Goal: Task Accomplishment & Management: Manage account settings

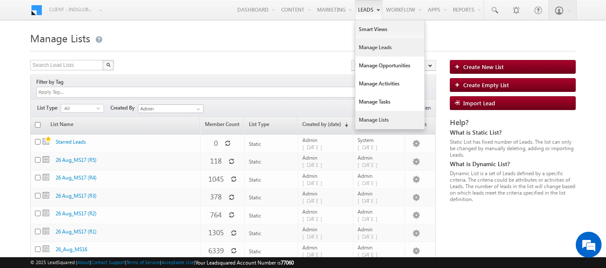
click at [359, 47] on link "Manage Leads" at bounding box center [390, 47] width 69 height 18
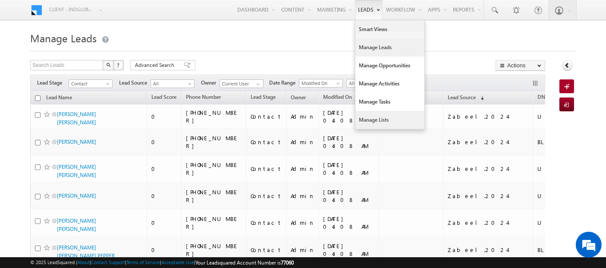
click at [374, 121] on link "Manage Lists" at bounding box center [390, 120] width 69 height 18
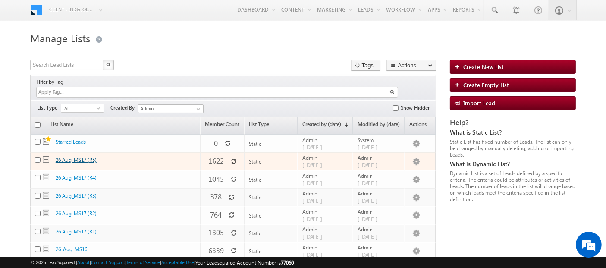
click at [69, 157] on link "26 Aug_MS17 (R5)" at bounding box center [76, 160] width 41 height 6
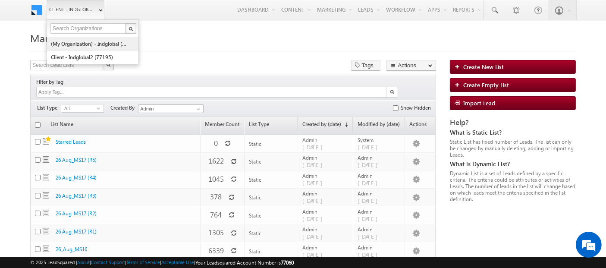
click at [76, 45] on link "(My Organization) - indglobal (48060)" at bounding box center [89, 43] width 79 height 13
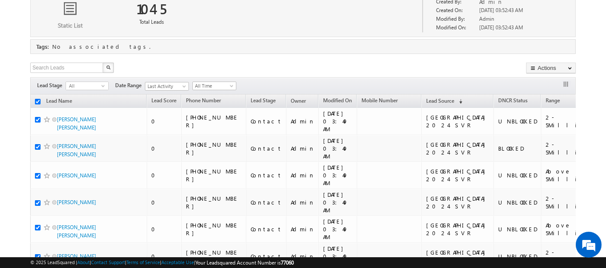
click at [37, 100] on input "checkbox" at bounding box center [38, 102] width 6 height 6
checkbox input "false"
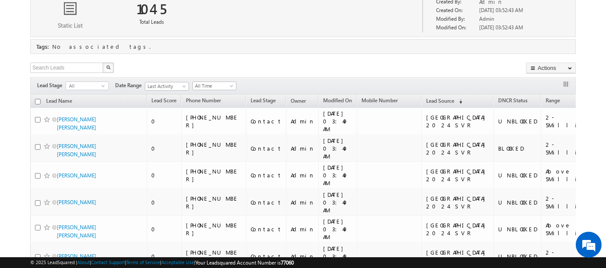
checkbox input "false"
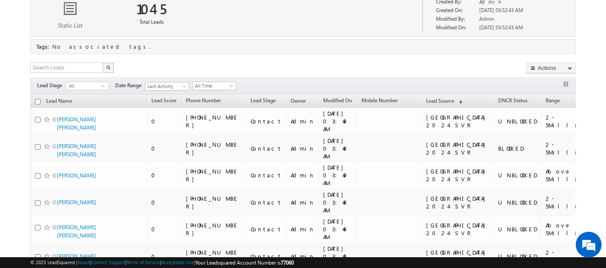
checkbox input "false"
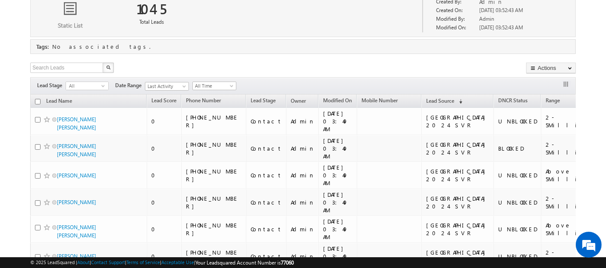
checkbox input "false"
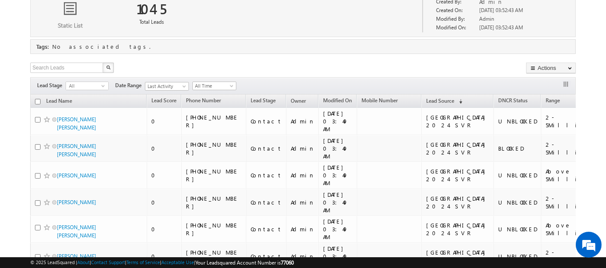
checkbox input "false"
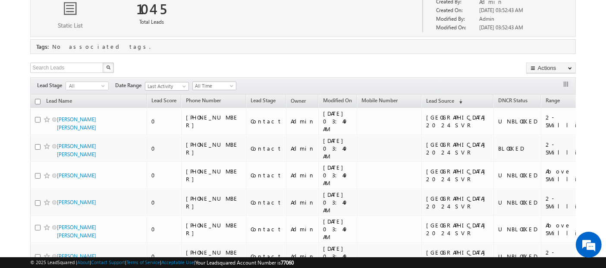
checkbox input "false"
click at [37, 100] on input "checkbox" at bounding box center [38, 102] width 6 height 6
checkbox input "true"
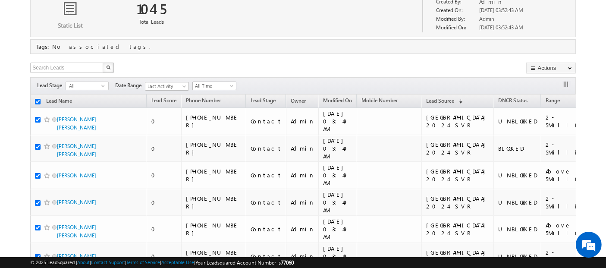
checkbox input "true"
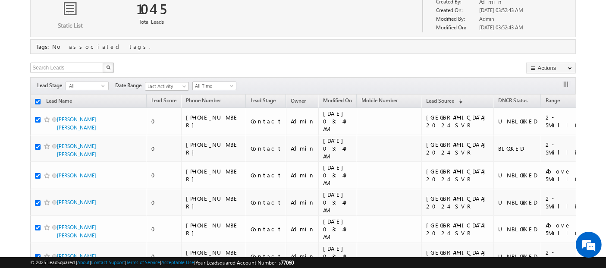
checkbox input "true"
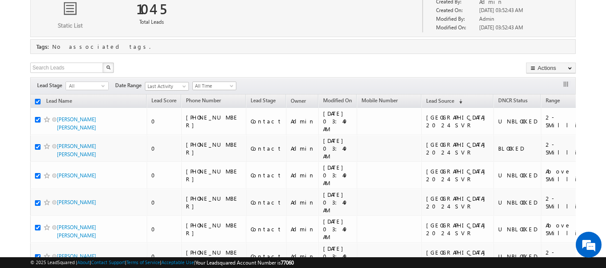
checkbox input "true"
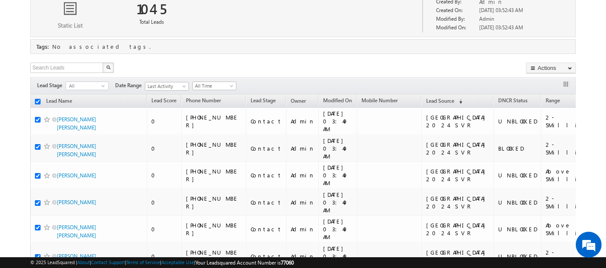
checkbox input "true"
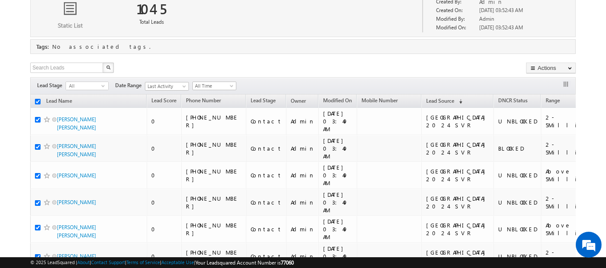
checkbox input "true"
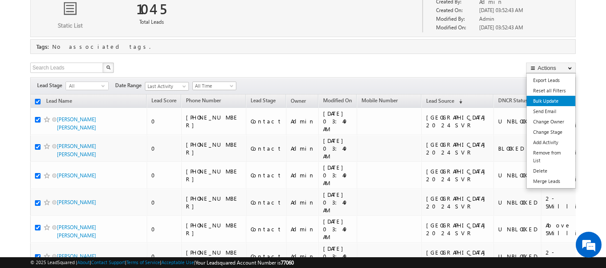
click at [552, 101] on link "Bulk Update" at bounding box center [551, 101] width 49 height 10
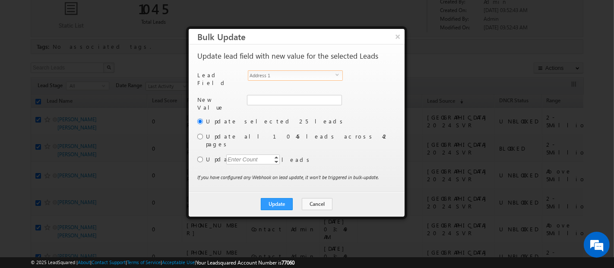
click at [281, 71] on span "Address 1" at bounding box center [291, 75] width 87 height 9
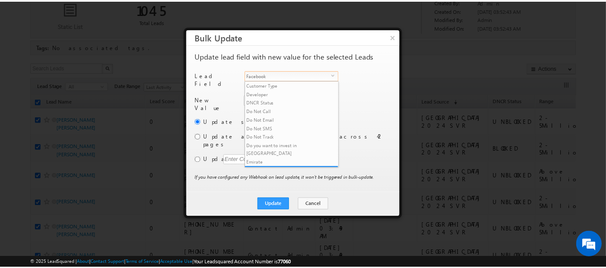
scroll to position [129, 0]
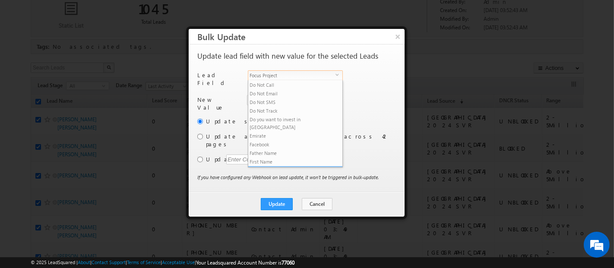
click at [278, 166] on li "Focus Project" at bounding box center [295, 170] width 94 height 9
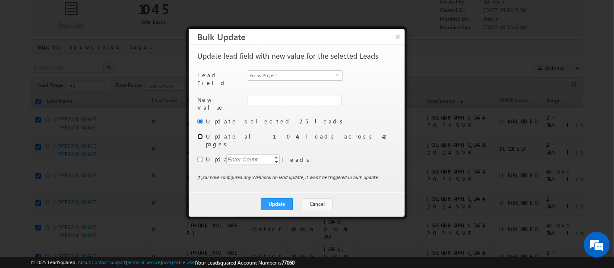
click at [199, 134] on input "radio" at bounding box center [200, 137] width 6 height 6
radio input "true"
click at [289, 95] on input "Focus Project" at bounding box center [294, 100] width 95 height 10
paste input "Masaar"
type input "Masaar"
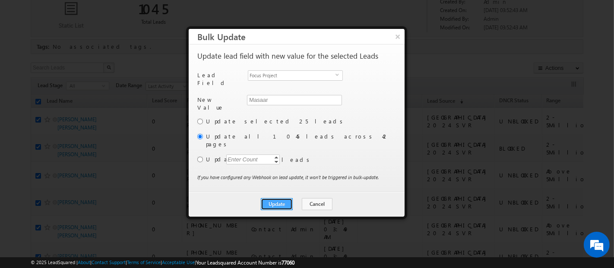
click at [282, 198] on button "Update" at bounding box center [277, 204] width 32 height 12
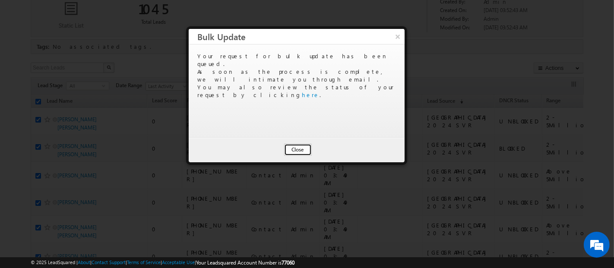
click at [301, 150] on button "Close" at bounding box center [298, 150] width 28 height 12
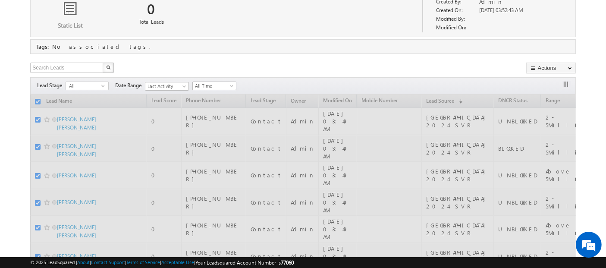
scroll to position [0, 0]
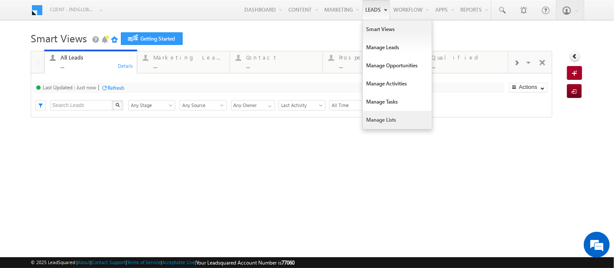
click at [390, 123] on link "Manage Lists" at bounding box center [396, 120] width 69 height 18
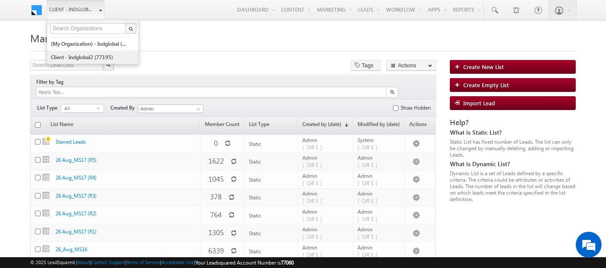
click at [80, 57] on link "Client - indglobal2 (77195)" at bounding box center [89, 56] width 79 height 13
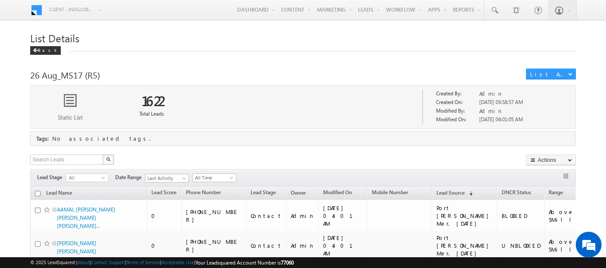
click at [36, 192] on input "checkbox" at bounding box center [38, 194] width 6 height 6
checkbox input "true"
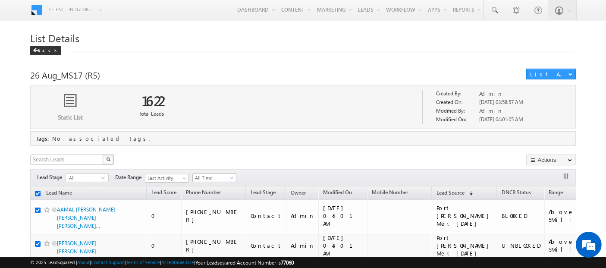
checkbox input "true"
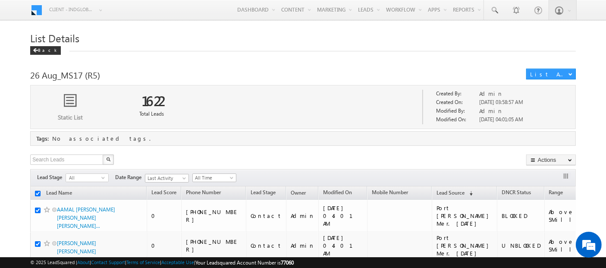
checkbox input "true"
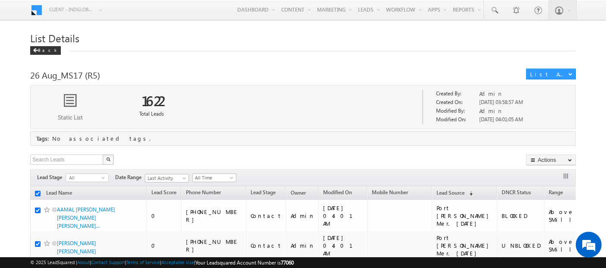
checkbox input "true"
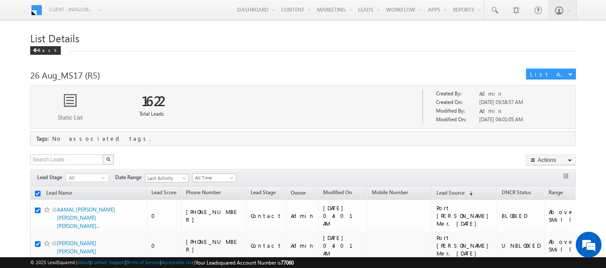
checkbox input "true"
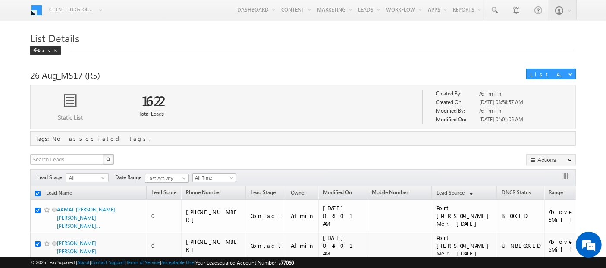
checkbox input "true"
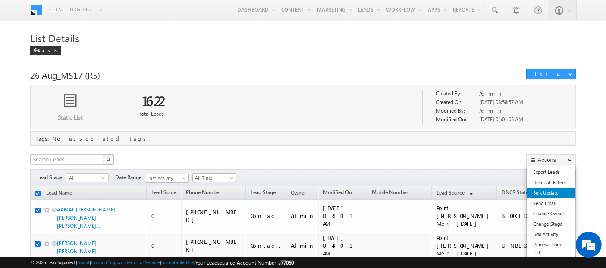
click at [545, 192] on link "Bulk Update" at bounding box center [551, 193] width 49 height 10
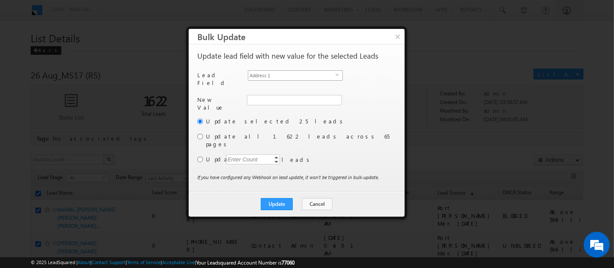
click at [317, 75] on span "Address 1" at bounding box center [291, 75] width 87 height 9
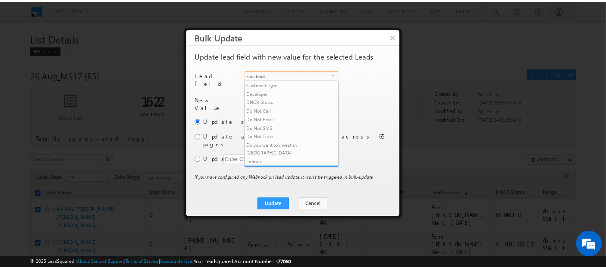
scroll to position [129, 0]
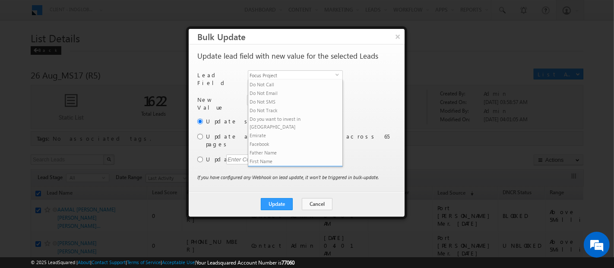
click at [314, 166] on li "Focus Project" at bounding box center [295, 170] width 94 height 9
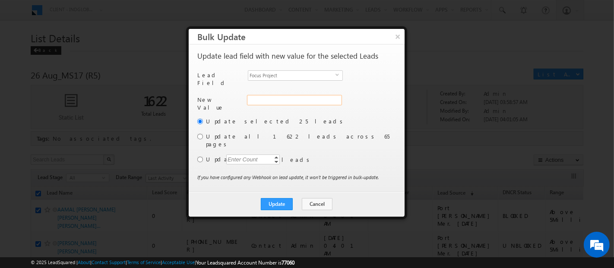
click at [283, 95] on input "Focus Project" at bounding box center [294, 100] width 95 height 10
paste input "Masaar"
type input "Masaar"
click at [199, 134] on input "radio" at bounding box center [200, 137] width 6 height 6
radio input "true"
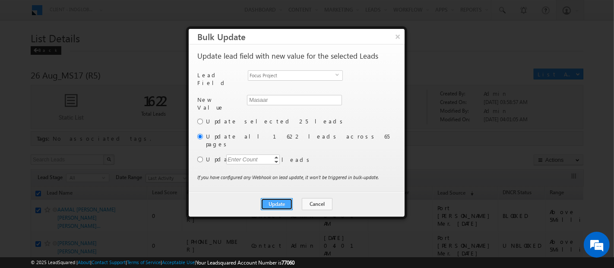
click at [276, 198] on button "Update" at bounding box center [277, 204] width 32 height 12
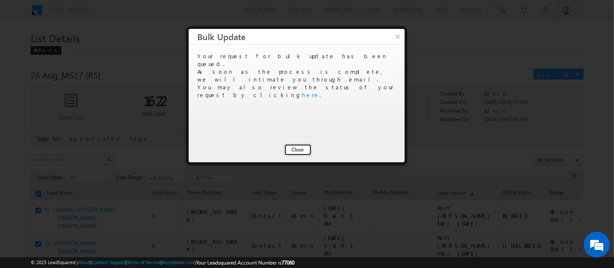
click at [297, 147] on button "Close" at bounding box center [298, 150] width 28 height 12
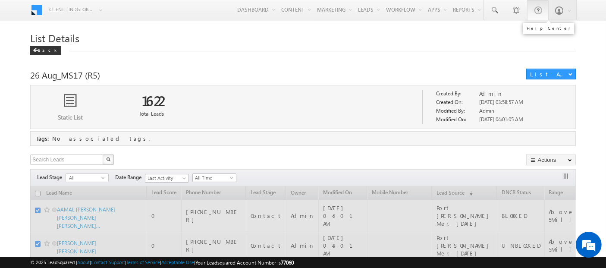
checkbox input "false"
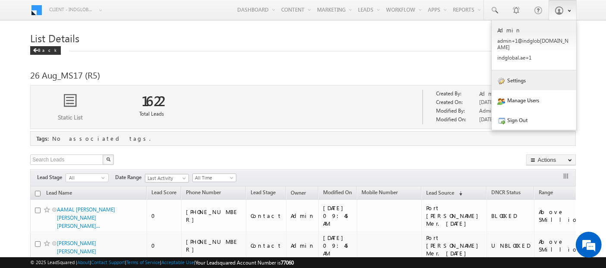
click at [536, 73] on link "Settings" at bounding box center [534, 80] width 85 height 20
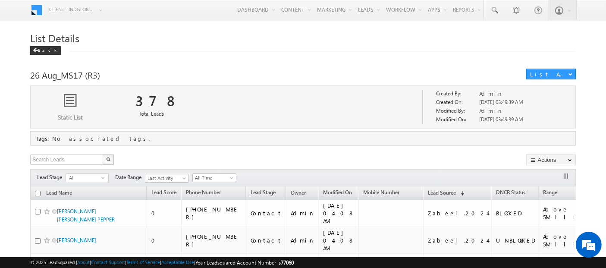
click at [37, 192] on input "checkbox" at bounding box center [38, 194] width 6 height 6
checkbox input "true"
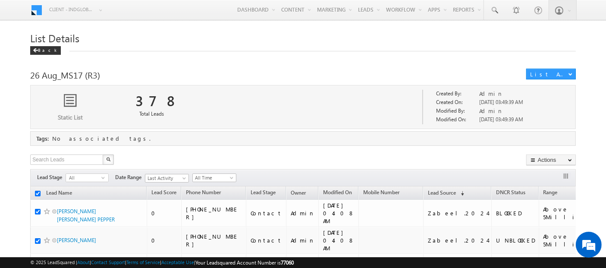
checkbox input "true"
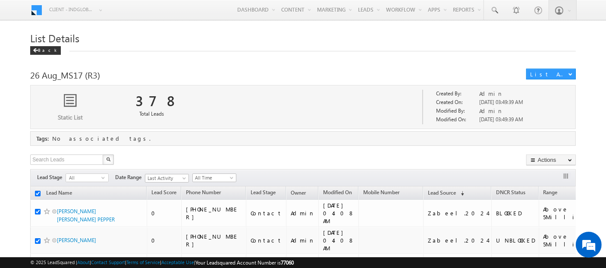
checkbox input "true"
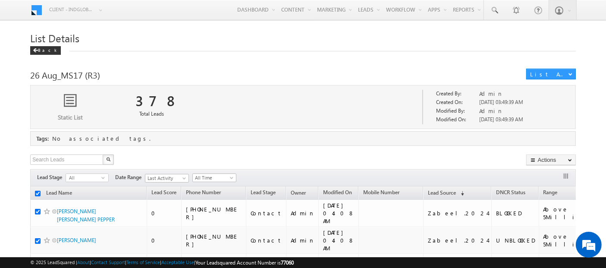
checkbox input "true"
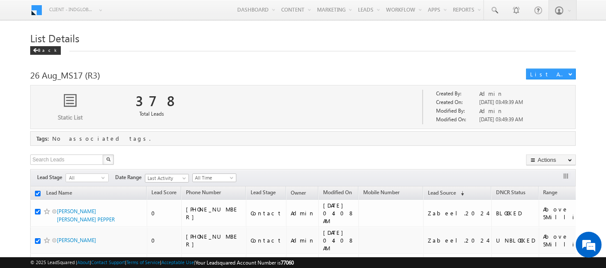
checkbox input "true"
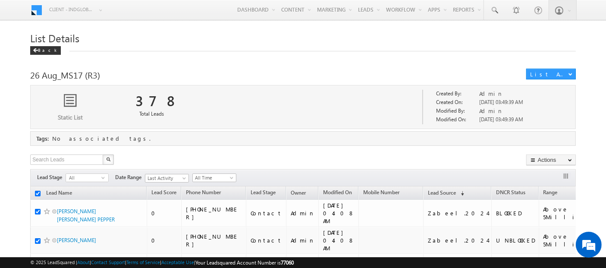
checkbox input "true"
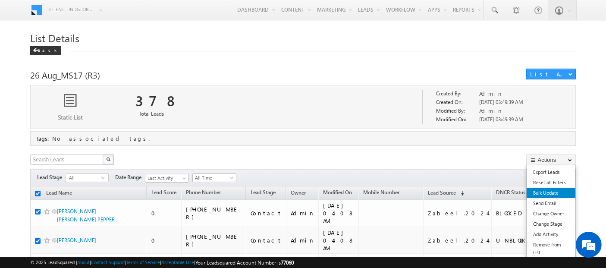
click at [545, 191] on link "Bulk Update" at bounding box center [551, 193] width 49 height 10
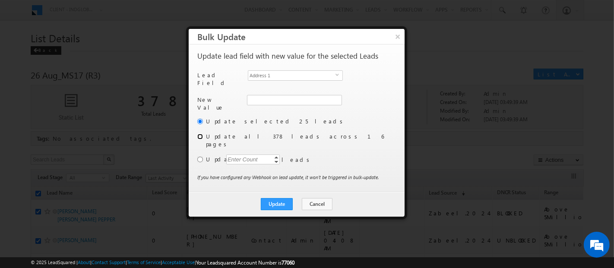
click at [201, 134] on input "radio" at bounding box center [200, 137] width 6 height 6
radio input "true"
click at [297, 72] on span "Address 1" at bounding box center [291, 75] width 87 height 9
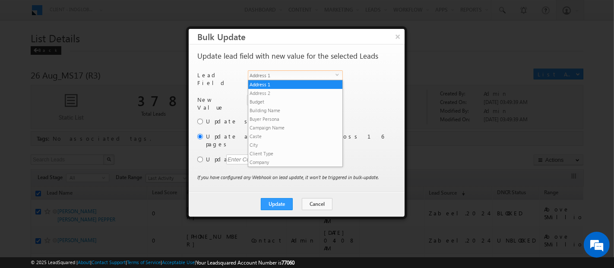
scroll to position [129, 0]
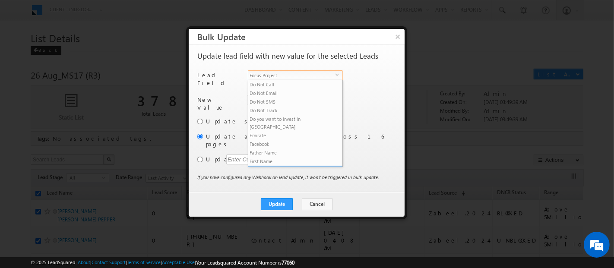
click at [292, 166] on li "Focus Project" at bounding box center [295, 170] width 94 height 9
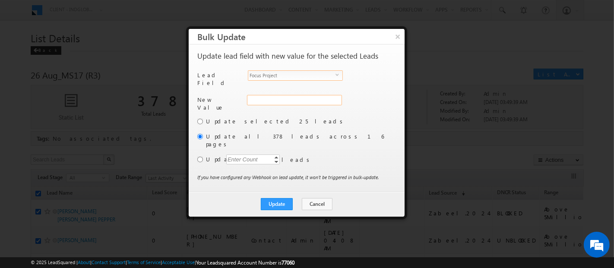
click at [262, 95] on input "Focus Project" at bounding box center [294, 100] width 95 height 10
paste input "Masaar"
type input "Masaar"
click at [281, 198] on button "Update" at bounding box center [277, 204] width 32 height 12
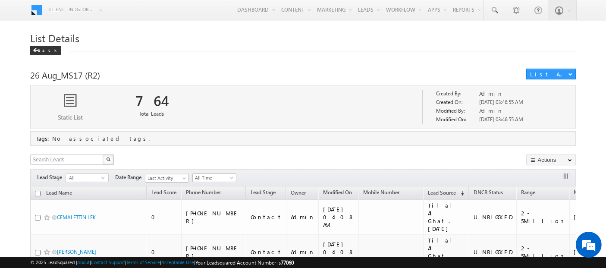
click at [36, 192] on input "checkbox" at bounding box center [38, 194] width 6 height 6
checkbox input "true"
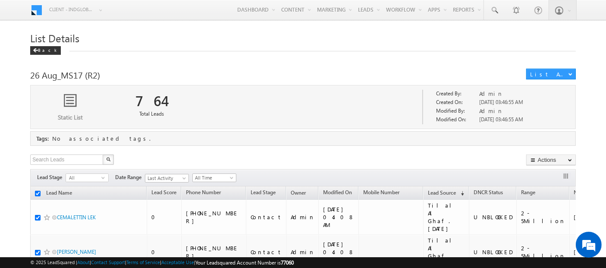
checkbox input "true"
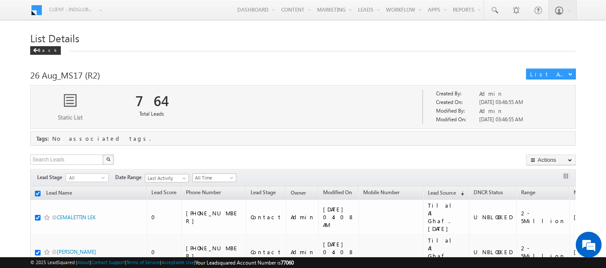
checkbox input "true"
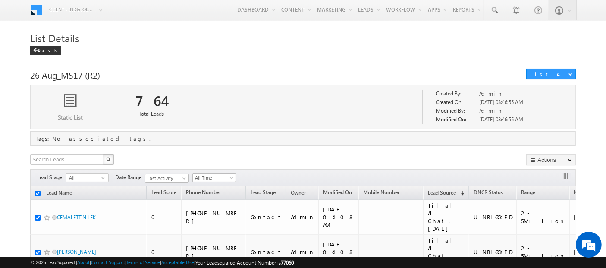
checkbox input "true"
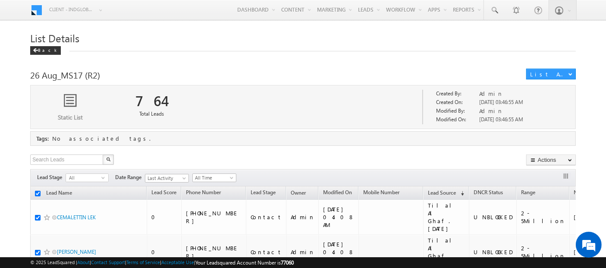
checkbox input "true"
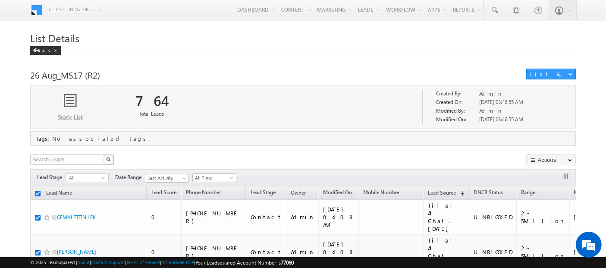
checkbox input "true"
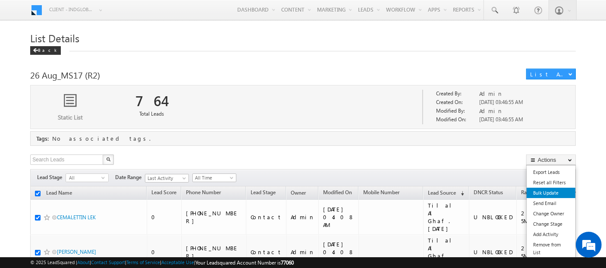
click at [544, 192] on link "Bulk Update" at bounding box center [551, 193] width 49 height 10
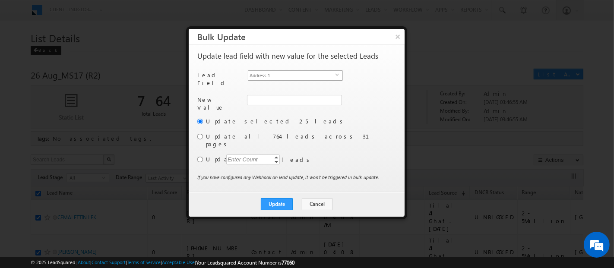
click at [274, 73] on span "Address 1" at bounding box center [291, 75] width 87 height 9
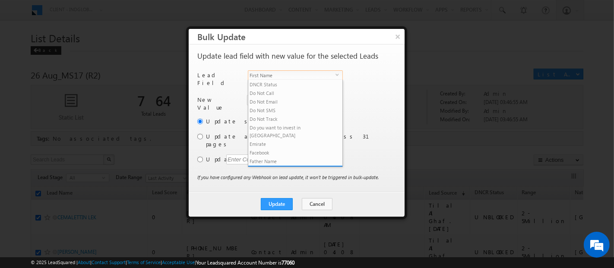
scroll to position [129, 0]
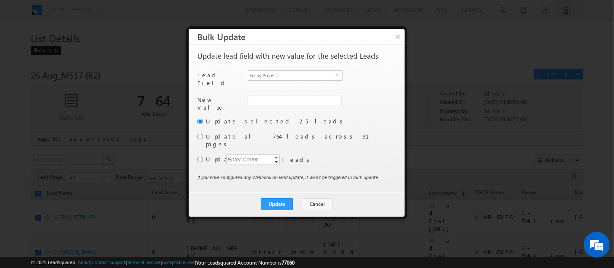
click at [273, 95] on input "Focus Project" at bounding box center [294, 100] width 95 height 10
paste input "Masaar"
type input "Masaar"
click at [200, 134] on input "radio" at bounding box center [200, 137] width 6 height 6
radio input "true"
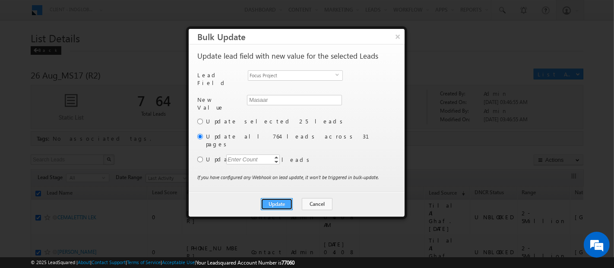
click at [282, 198] on button "Update" at bounding box center [277, 204] width 32 height 12
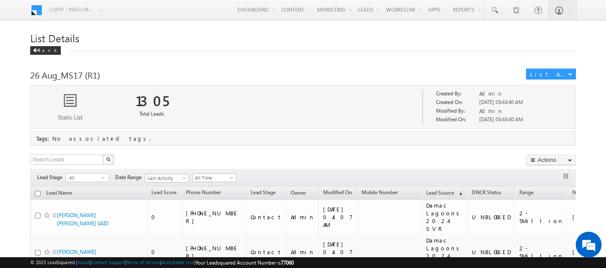
click at [38, 192] on input "checkbox" at bounding box center [38, 194] width 6 height 6
checkbox input "true"
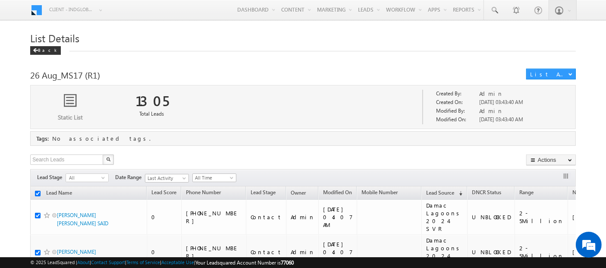
checkbox input "true"
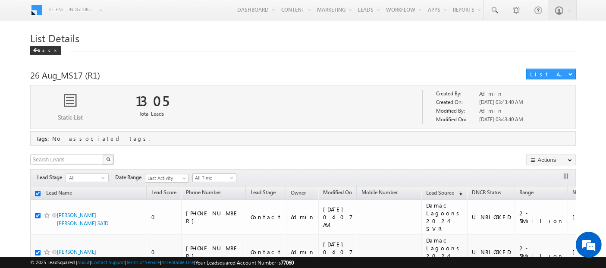
checkbox input "true"
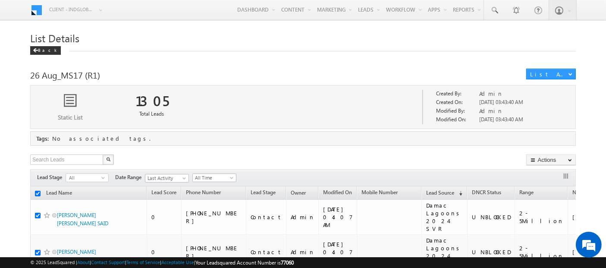
checkbox input "true"
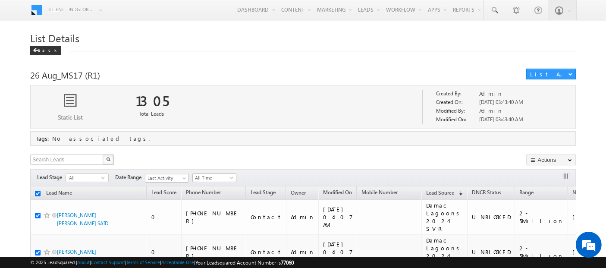
checkbox input "true"
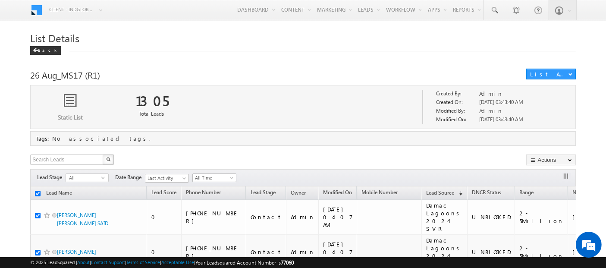
checkbox input "true"
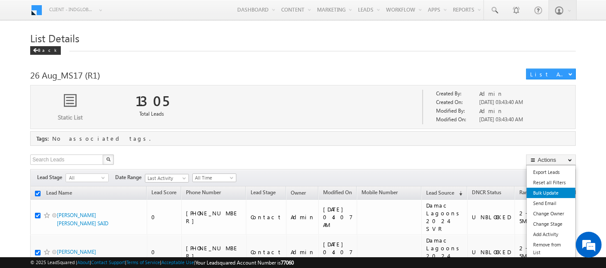
click at [544, 192] on link "Bulk Update" at bounding box center [551, 193] width 49 height 10
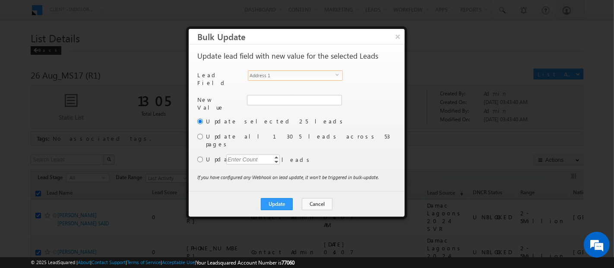
click at [260, 73] on span "Address 1" at bounding box center [291, 75] width 87 height 9
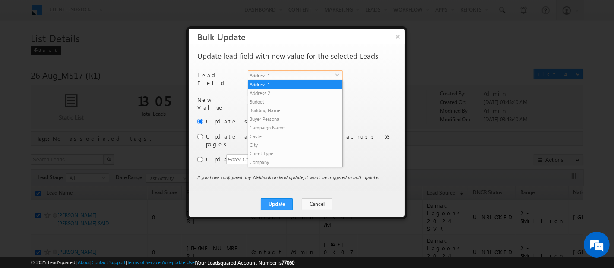
scroll to position [129, 0]
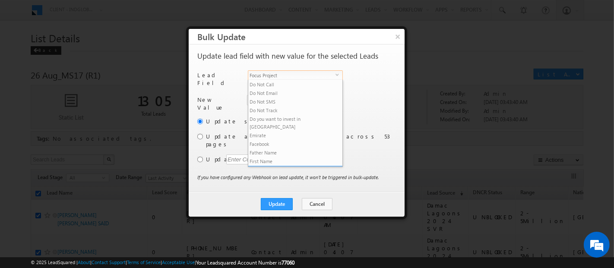
click at [268, 166] on li "Focus Project" at bounding box center [295, 170] width 94 height 9
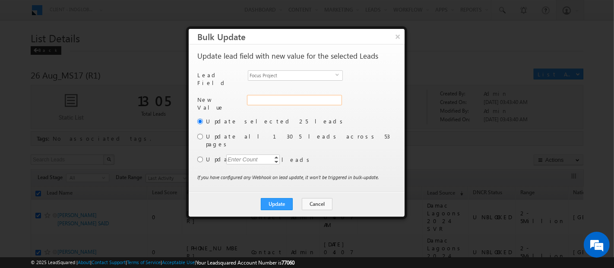
click at [268, 96] on input "Focus Project" at bounding box center [294, 100] width 95 height 10
paste input "Masaar"
type input "Masaar"
click at [198, 134] on input "radio" at bounding box center [200, 137] width 6 height 6
radio input "true"
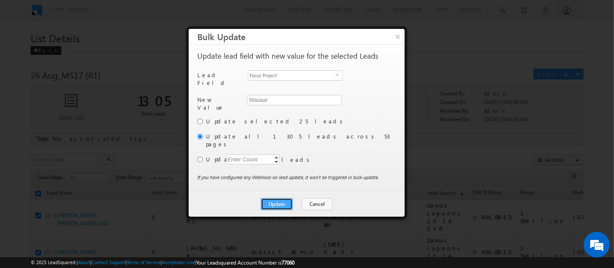
click at [278, 198] on button "Update" at bounding box center [277, 204] width 32 height 12
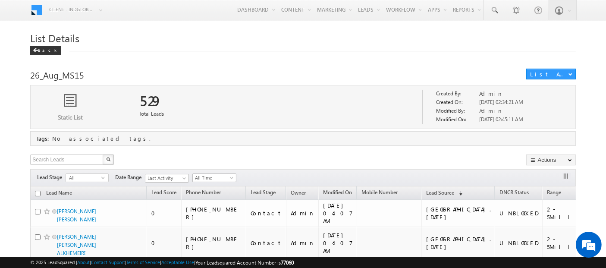
click at [38, 193] on input "checkbox" at bounding box center [38, 194] width 6 height 6
checkbox input "true"
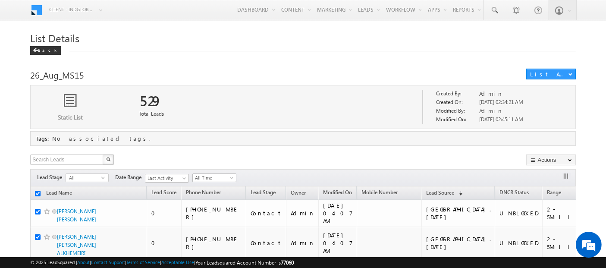
checkbox input "true"
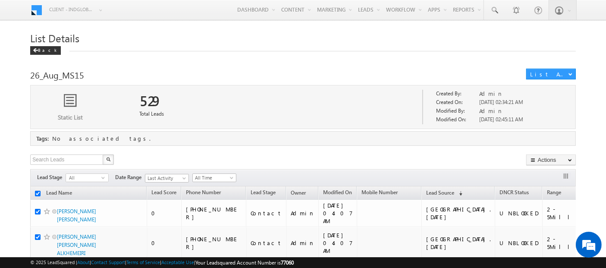
checkbox input "true"
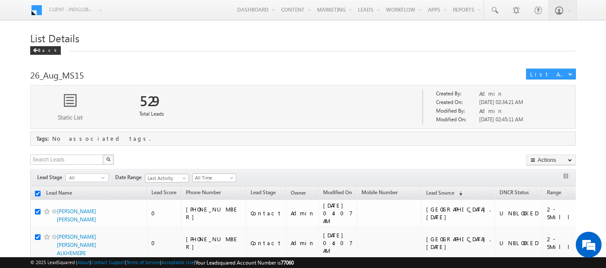
checkbox input "true"
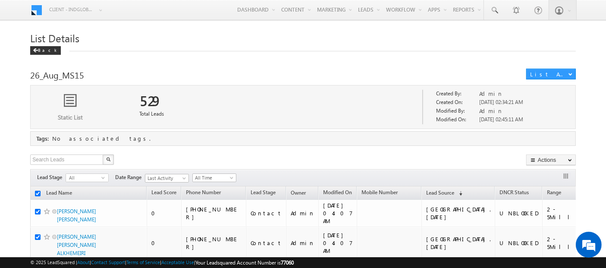
checkbox input "true"
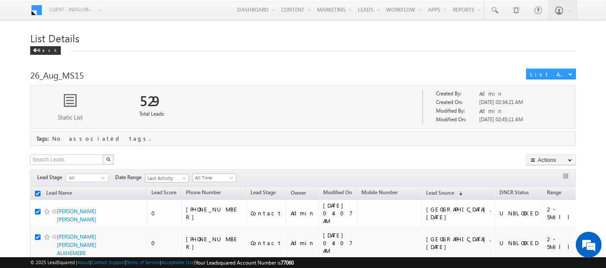
checkbox input "true"
click at [559, 192] on link "Bulk Update" at bounding box center [551, 193] width 49 height 10
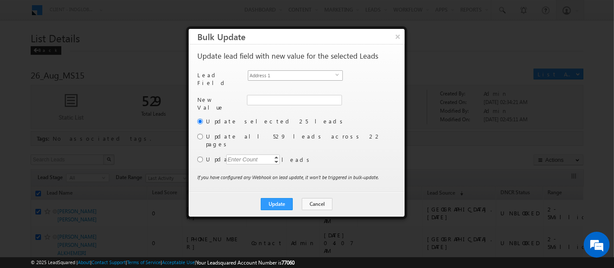
click at [289, 75] on span "Address 1" at bounding box center [291, 75] width 87 height 9
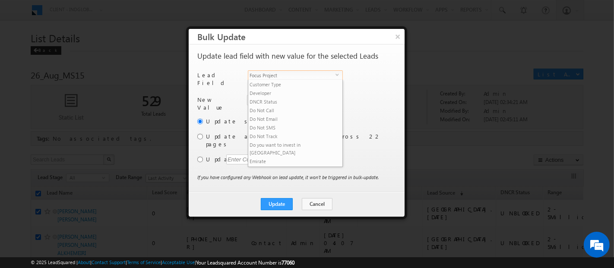
scroll to position [129, 0]
click at [284, 166] on li "Focus Project" at bounding box center [295, 170] width 94 height 9
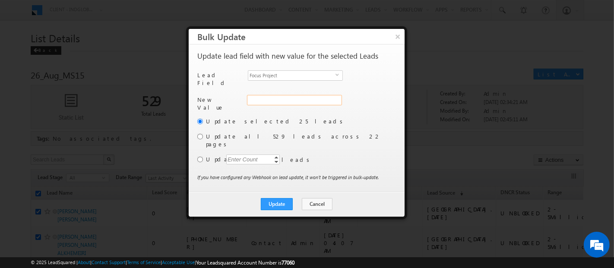
click at [270, 98] on input "Focus Project" at bounding box center [294, 100] width 95 height 10
paste input "Masaar"
type input "Masaar"
click at [197, 136] on div "Another user is the owner of this account. Update lead field with new value for…" at bounding box center [297, 117] width 216 height 147
click at [200, 134] on input "radio" at bounding box center [200, 137] width 6 height 6
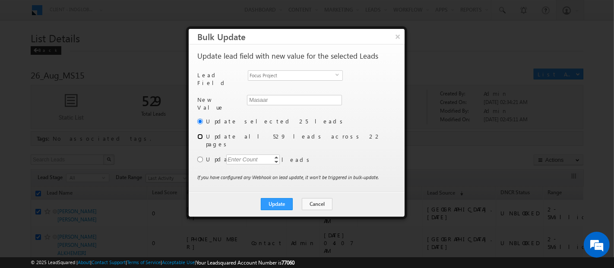
radio input "true"
click at [280, 198] on button "Update" at bounding box center [277, 204] width 32 height 12
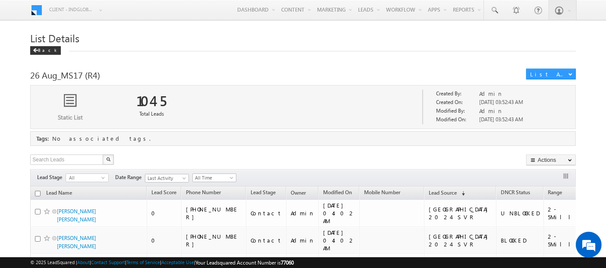
click at [37, 192] on input "checkbox" at bounding box center [38, 194] width 6 height 6
checkbox input "true"
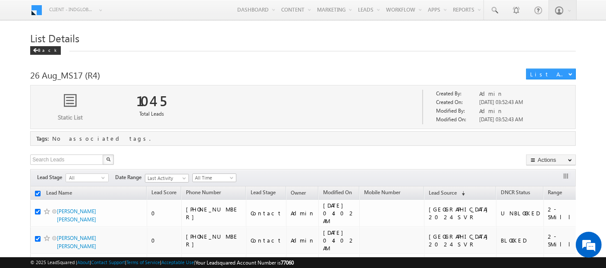
checkbox input "true"
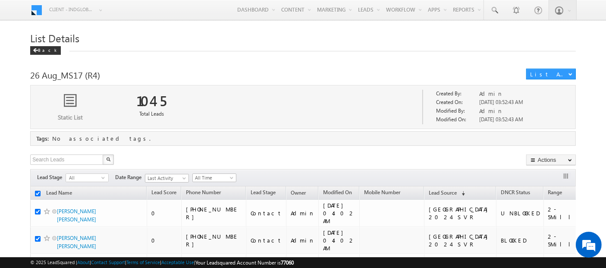
checkbox input "true"
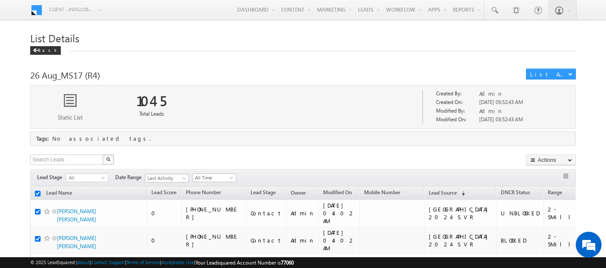
checkbox input "true"
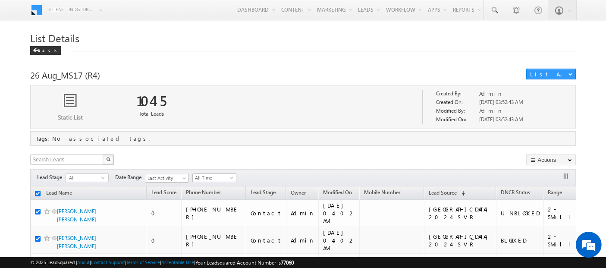
checkbox input "true"
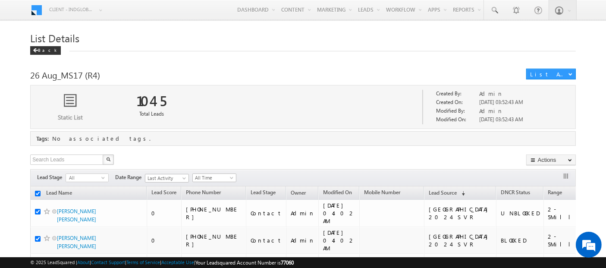
checkbox input "true"
click at [546, 190] on link "Bulk Update" at bounding box center [551, 193] width 49 height 10
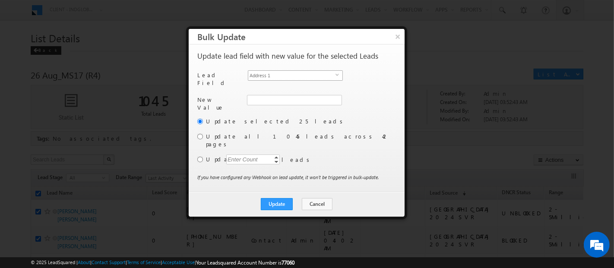
click at [294, 77] on span "Address 1" at bounding box center [291, 75] width 87 height 9
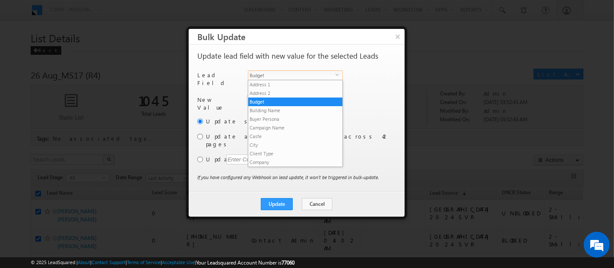
click at [286, 74] on span "Budget" at bounding box center [291, 75] width 87 height 9
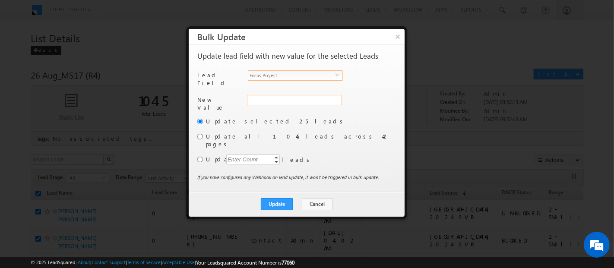
click at [283, 101] on div "Address 1" at bounding box center [293, 104] width 93 height 19
click at [281, 97] on input "Focus Project" at bounding box center [294, 100] width 95 height 10
paste input "Masaar"
type input "Masaar"
click at [199, 134] on input "radio" at bounding box center [200, 137] width 6 height 6
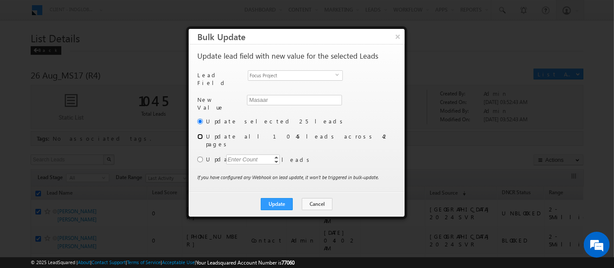
radio input "true"
click at [286, 198] on button "Update" at bounding box center [277, 204] width 32 height 12
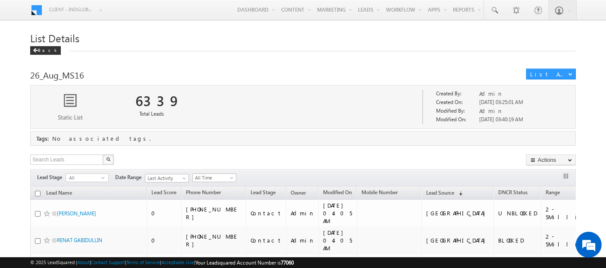
click at [35, 192] on input "checkbox" at bounding box center [38, 194] width 6 height 6
checkbox input "true"
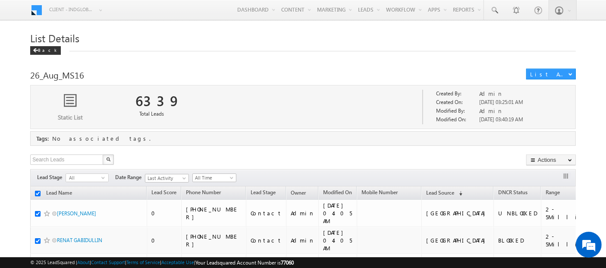
checkbox input "true"
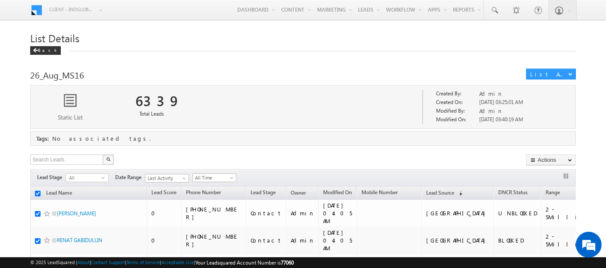
checkbox input "true"
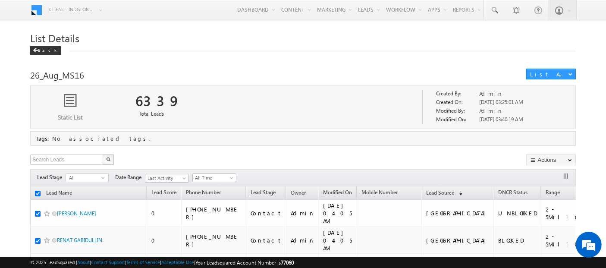
checkbox input "true"
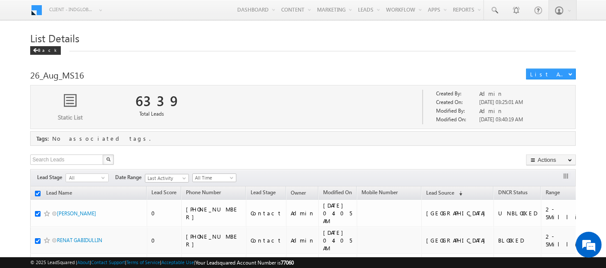
checkbox input "true"
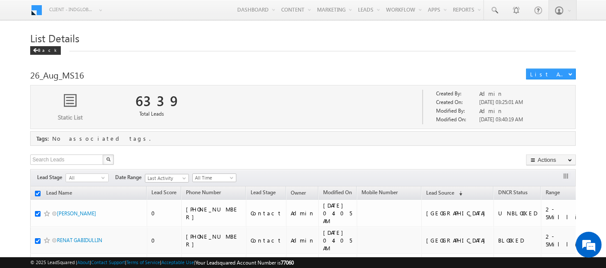
checkbox input "true"
click at [541, 193] on link "Bulk Update" at bounding box center [551, 193] width 49 height 10
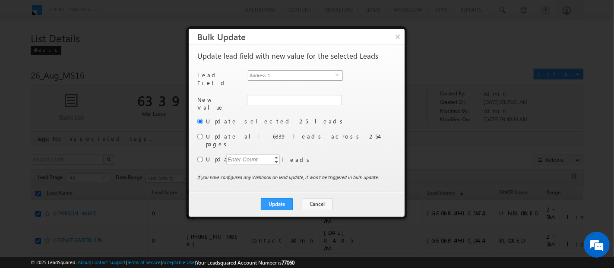
click at [311, 71] on span "Address 1" at bounding box center [291, 75] width 87 height 9
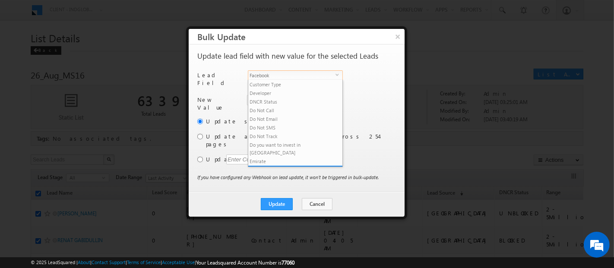
scroll to position [129, 0]
click at [288, 166] on li "Focus Project" at bounding box center [295, 170] width 94 height 9
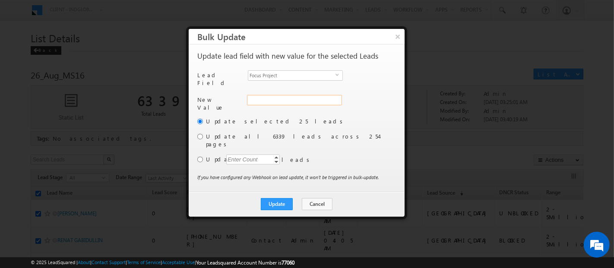
click at [266, 98] on input "Focus Project" at bounding box center [294, 100] width 95 height 10
paste input "Masaar"
type input "Masaar"
click at [200, 134] on input "radio" at bounding box center [200, 137] width 6 height 6
radio input "true"
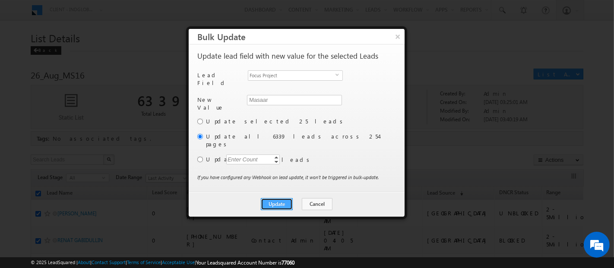
click at [278, 198] on button "Update" at bounding box center [277, 204] width 32 height 12
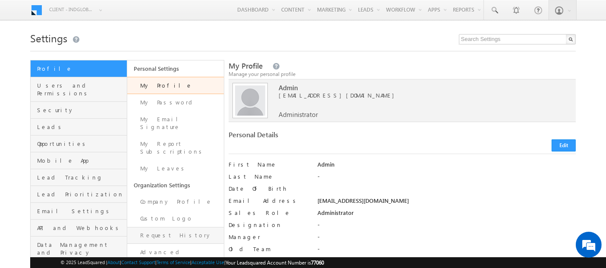
click at [176, 227] on link "Request History" at bounding box center [175, 235] width 97 height 17
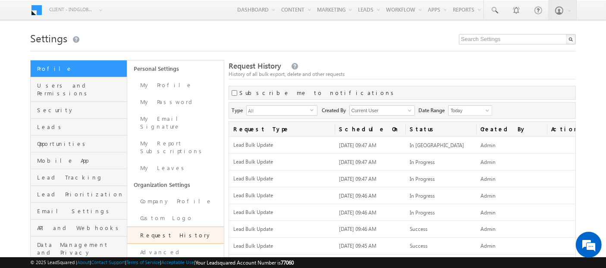
click at [157, 227] on link "Request History" at bounding box center [175, 235] width 97 height 17
click at [174, 227] on link "Request History" at bounding box center [175, 235] width 97 height 17
